Goal: Check status: Check status

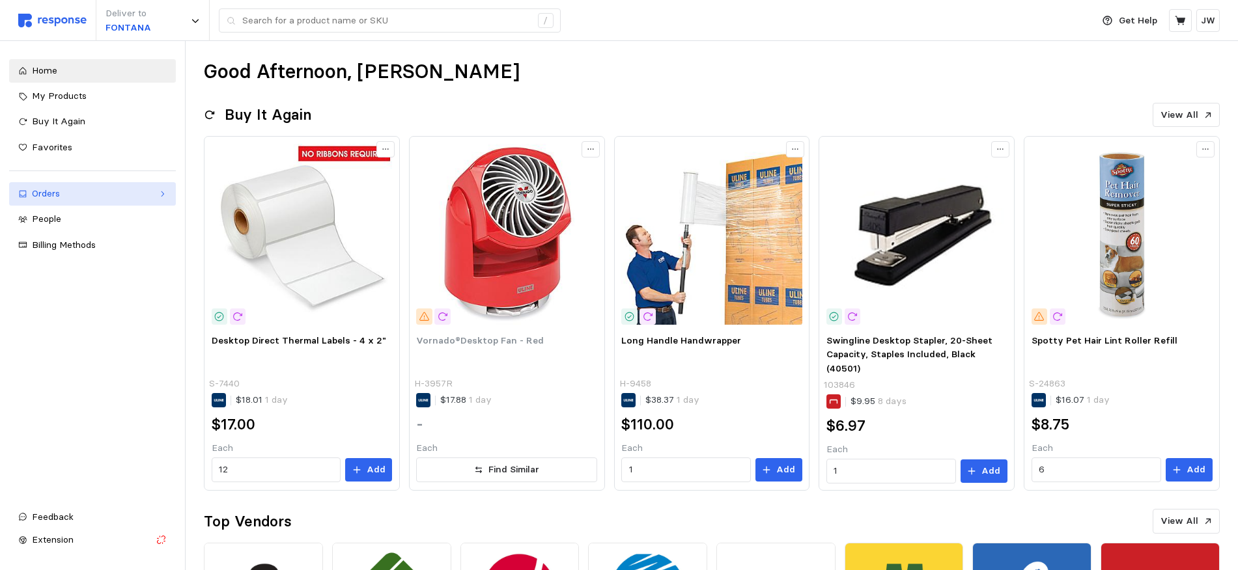
click at [57, 185] on link "Orders" at bounding box center [92, 193] width 167 height 23
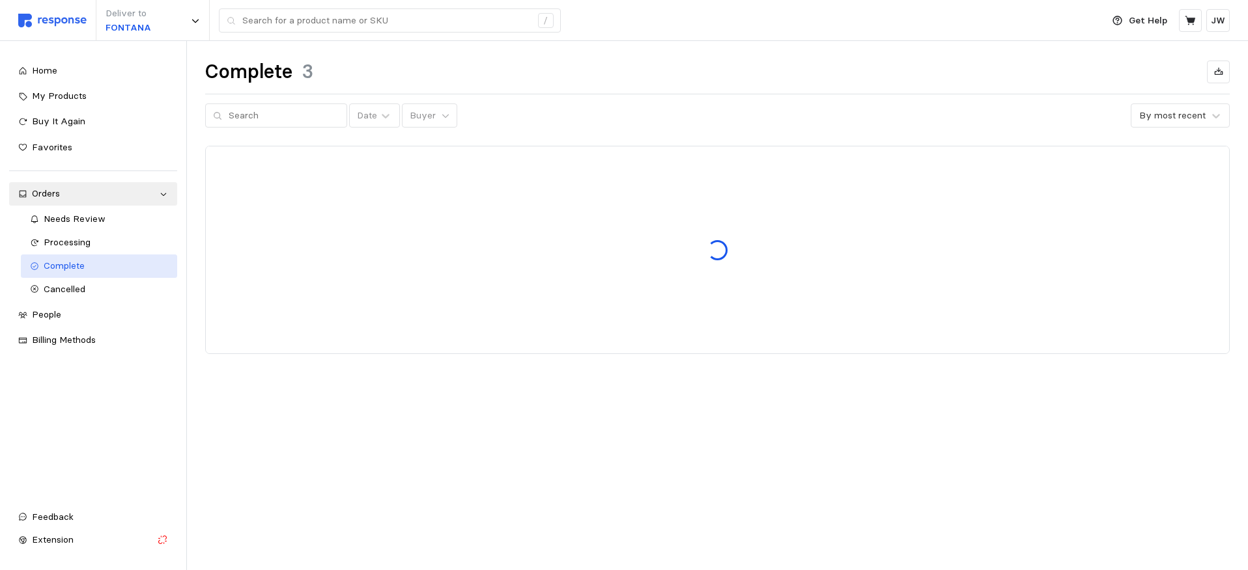
click at [61, 264] on span "Complete" at bounding box center [64, 266] width 41 height 12
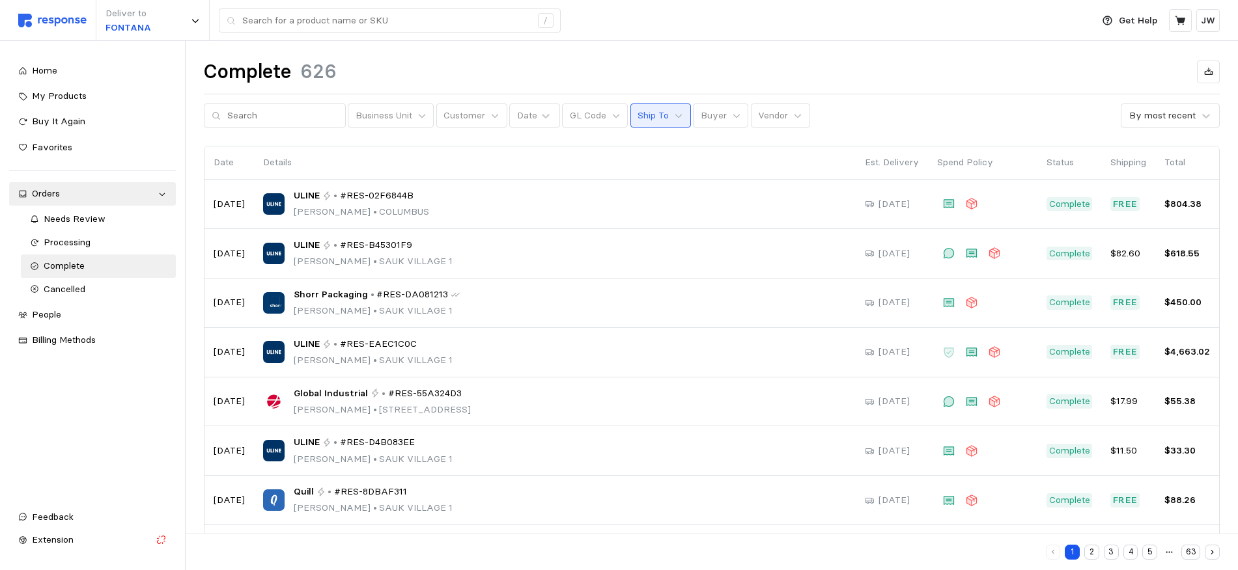
click at [656, 109] on button "Ship To" at bounding box center [660, 116] width 61 height 25
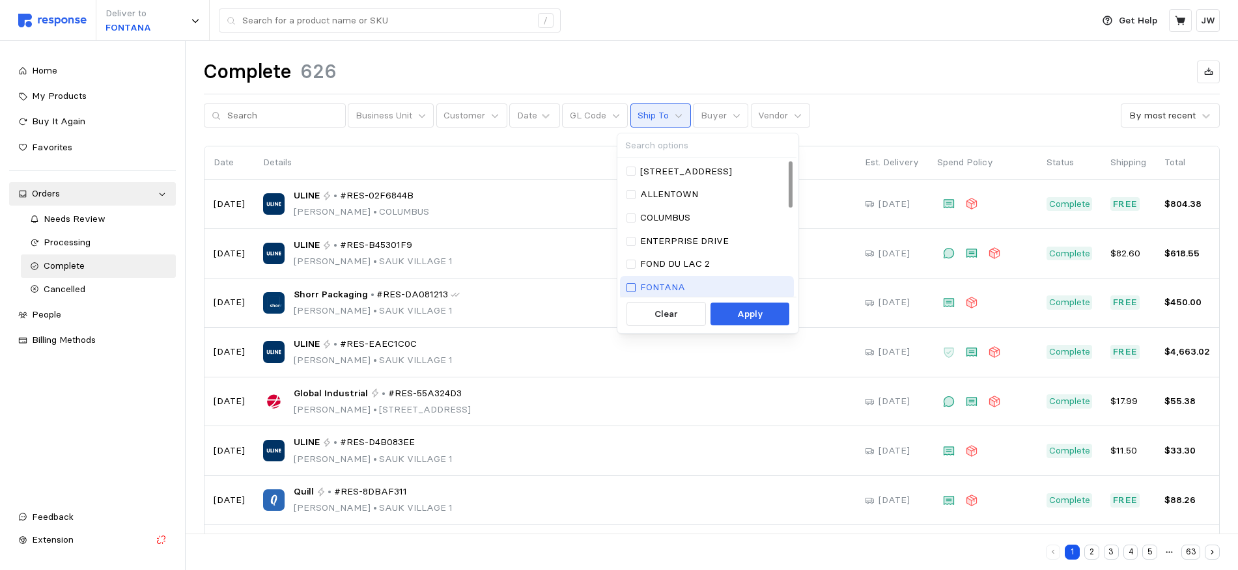
click at [633, 285] on div at bounding box center [631, 287] width 9 height 9
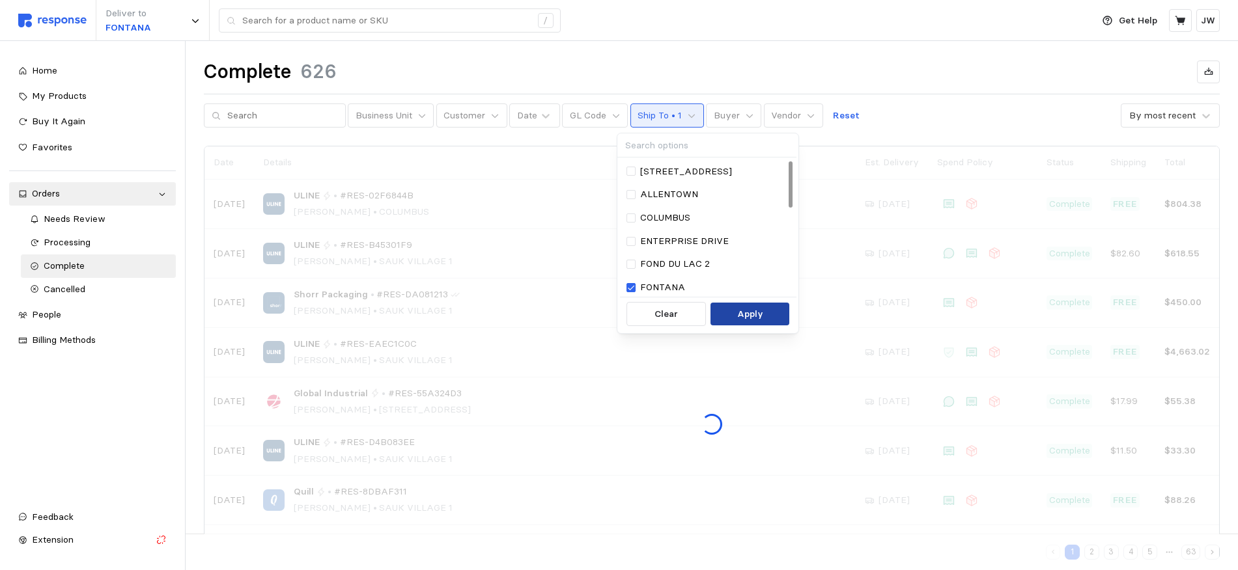
click at [760, 311] on p "Apply" at bounding box center [750, 314] width 26 height 14
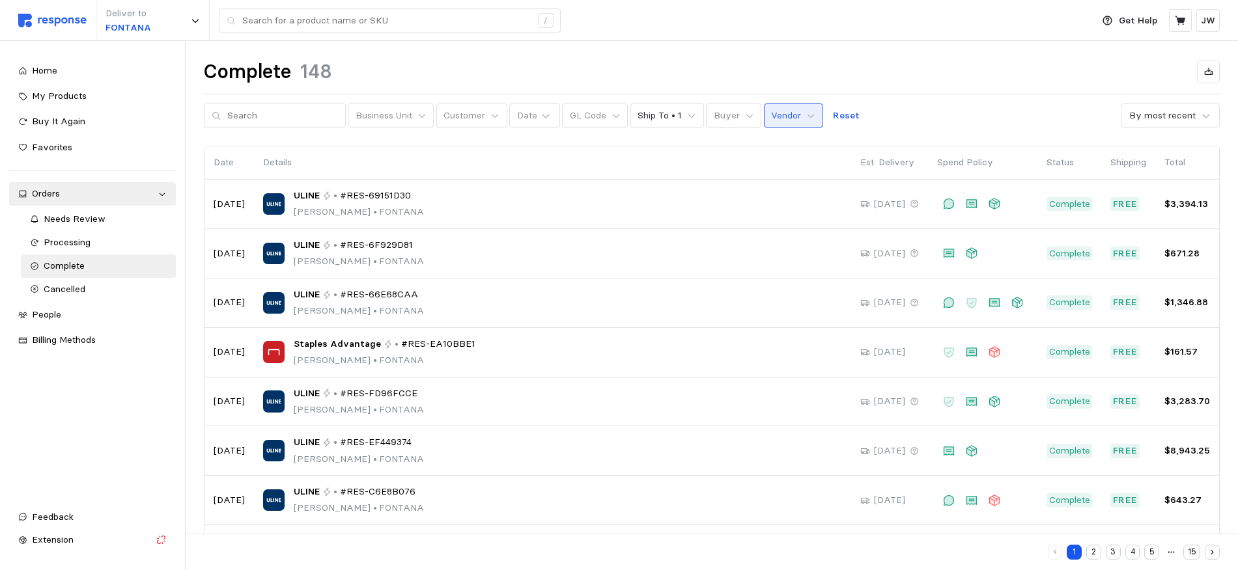
click at [783, 115] on p "Vendor" at bounding box center [786, 116] width 30 height 14
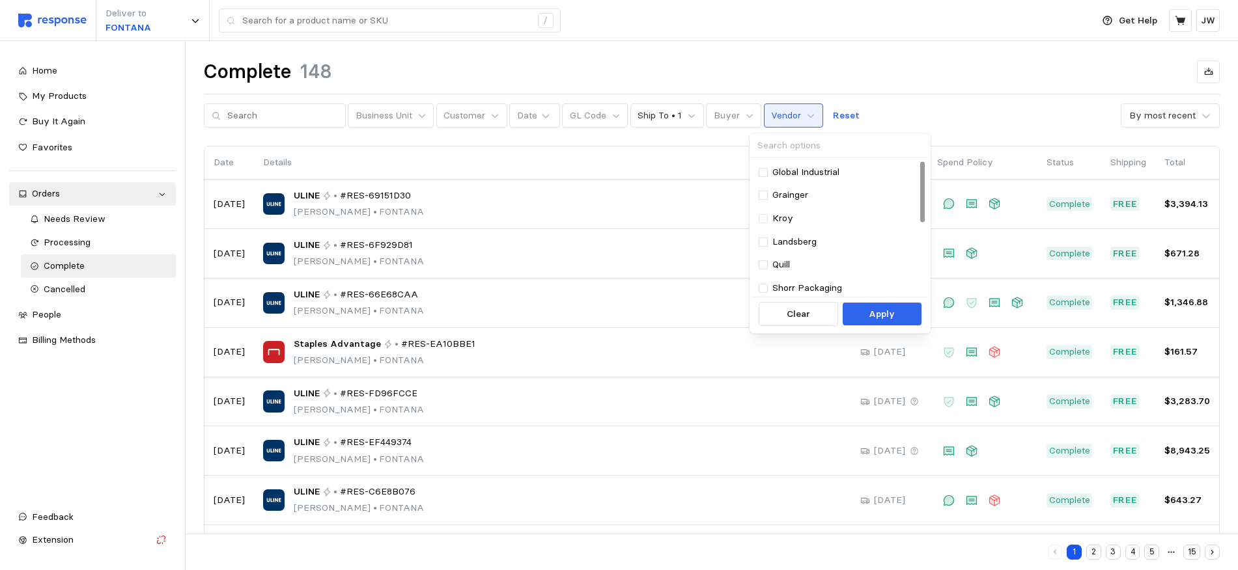
scroll to position [165, 0]
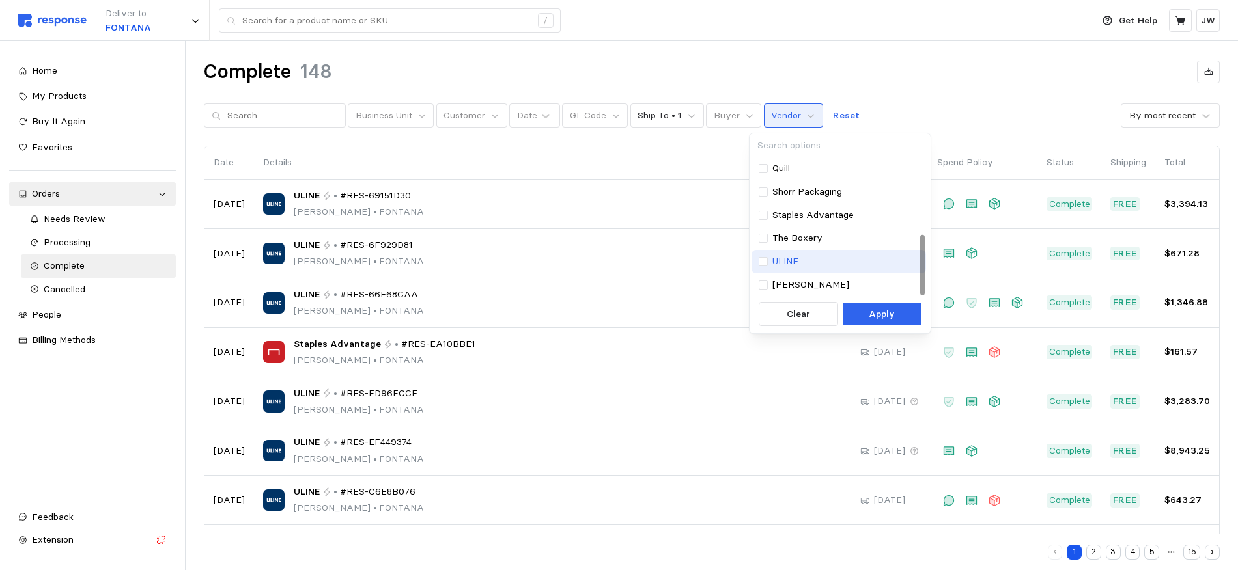
click at [789, 261] on p "ULINE" at bounding box center [785, 262] width 26 height 14
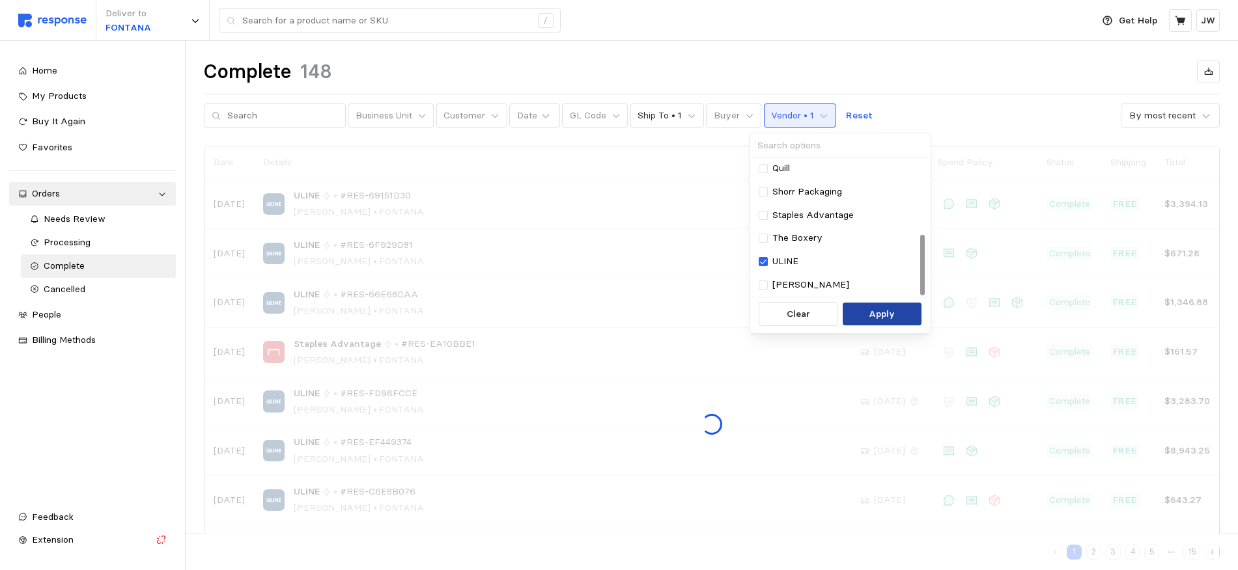
click at [901, 315] on button "Apply" at bounding box center [882, 314] width 79 height 23
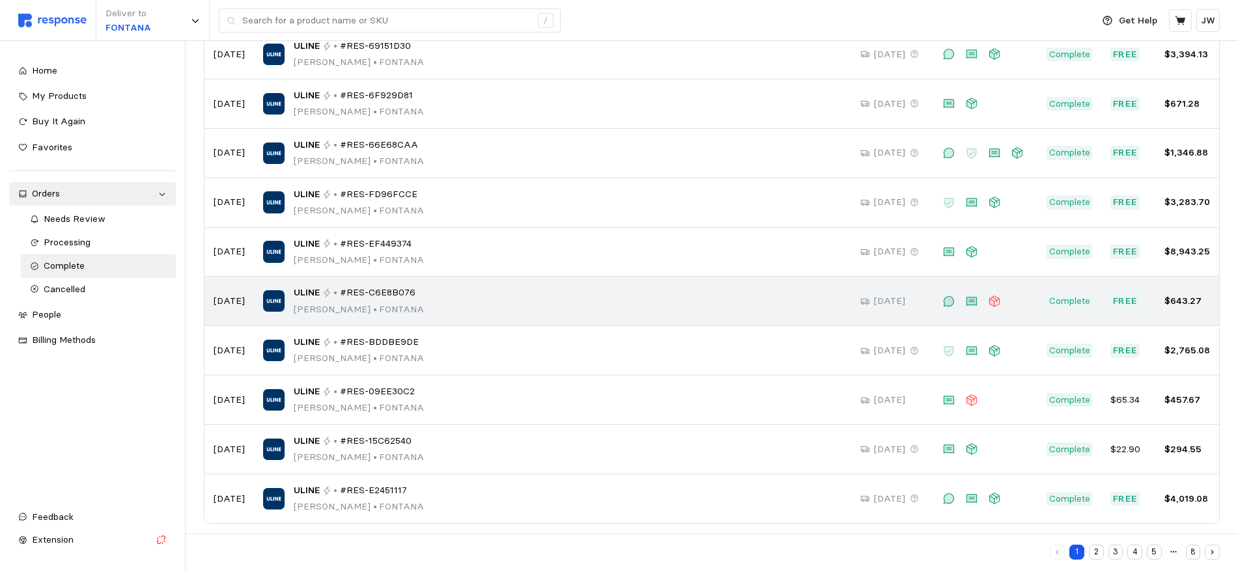
scroll to position [158, 0]
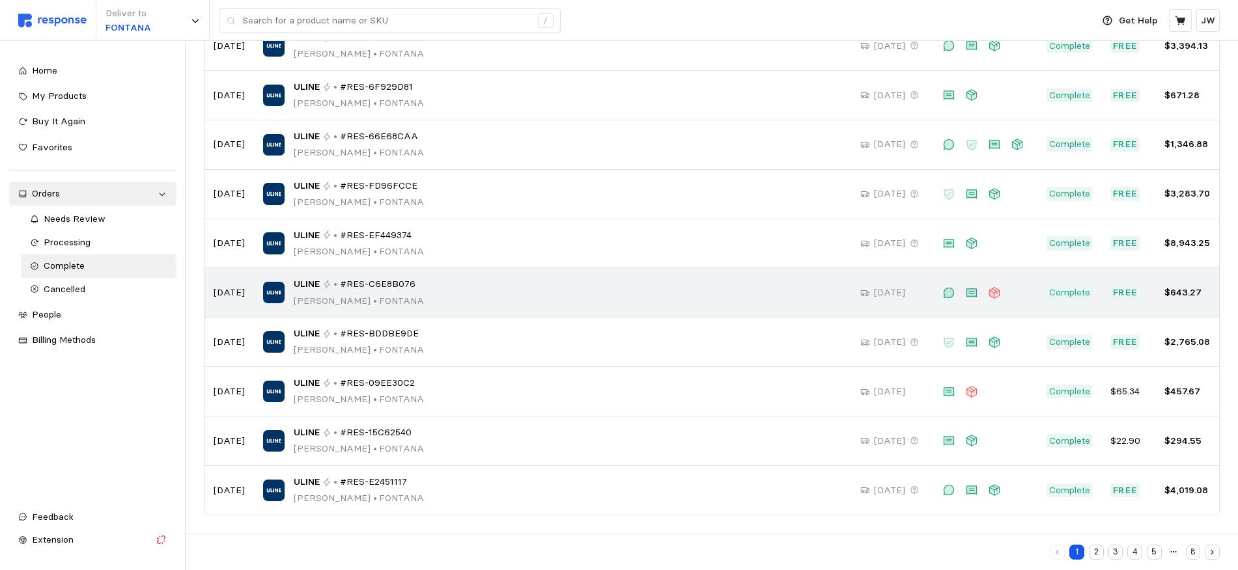
click at [388, 287] on span "#RES-C6E8B076" at bounding box center [378, 284] width 76 height 14
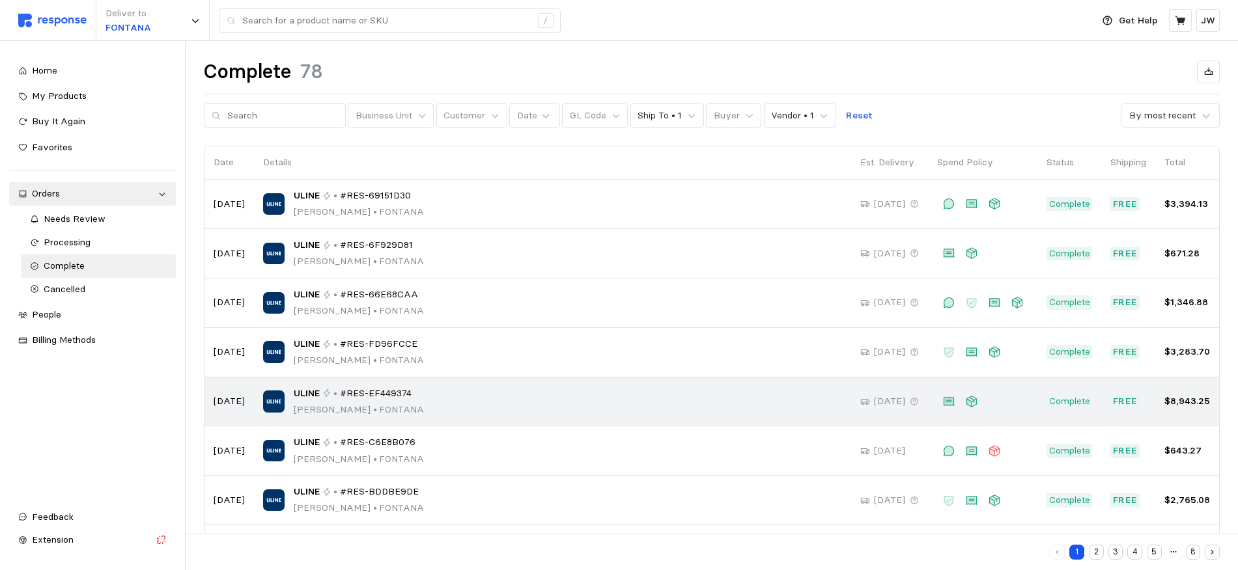
scroll to position [158, 0]
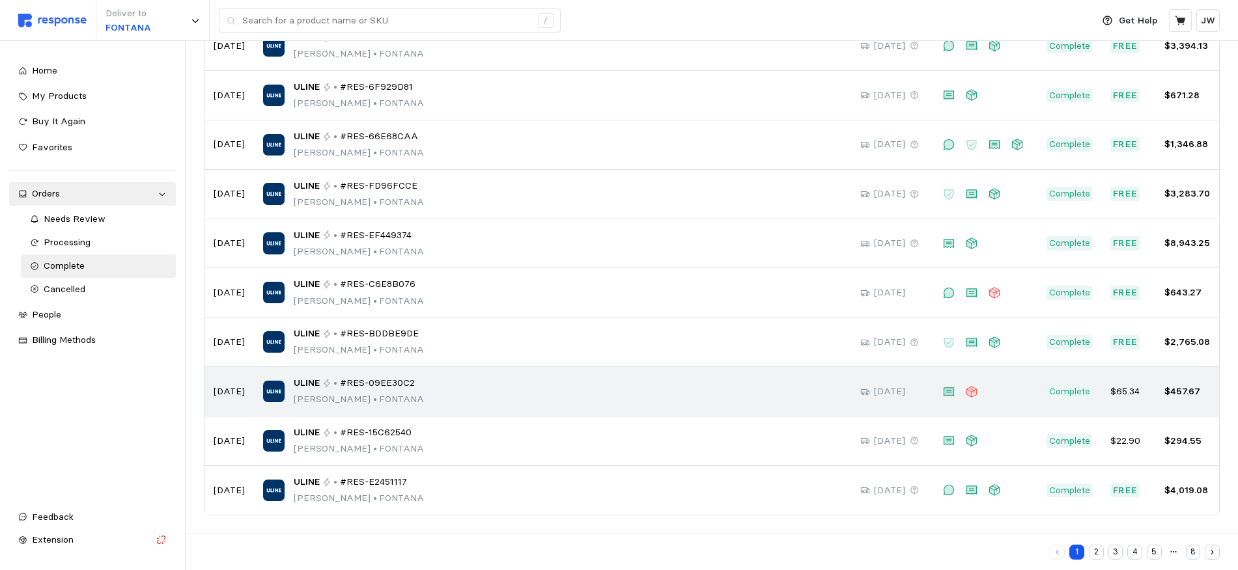
click at [367, 384] on span "#RES-09EE30C2" at bounding box center [377, 383] width 75 height 14
